Goal: Use online tool/utility: Utilize a website feature to perform a specific function

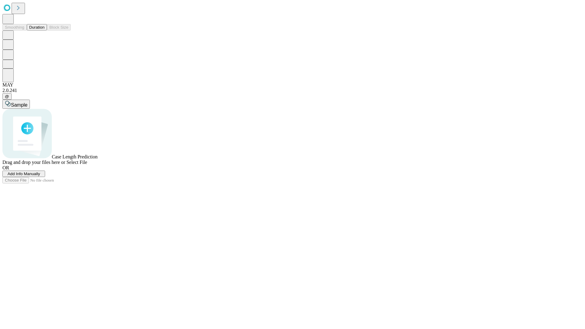
click at [44, 30] on button "Duration" at bounding box center [37, 27] width 20 height 6
click at [40, 176] on span "Add Info Manually" at bounding box center [24, 174] width 33 height 5
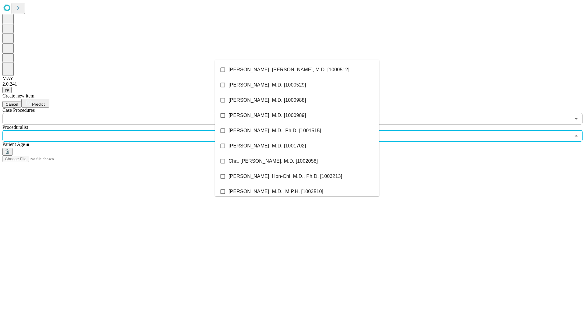
click at [297, 70] on li "[PERSON_NAME], [PERSON_NAME], M.D. [1000512]" at bounding box center [297, 69] width 165 height 15
click at [128, 113] on input "text" at bounding box center [286, 119] width 568 height 12
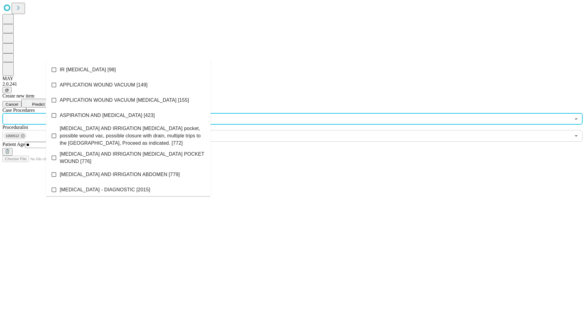
click at [128, 70] on li "IR [MEDICAL_DATA] [98]" at bounding box center [128, 69] width 165 height 15
click at [44, 102] on span "Predict" at bounding box center [38, 104] width 12 height 5
